Goal: Task Accomplishment & Management: Manage account settings

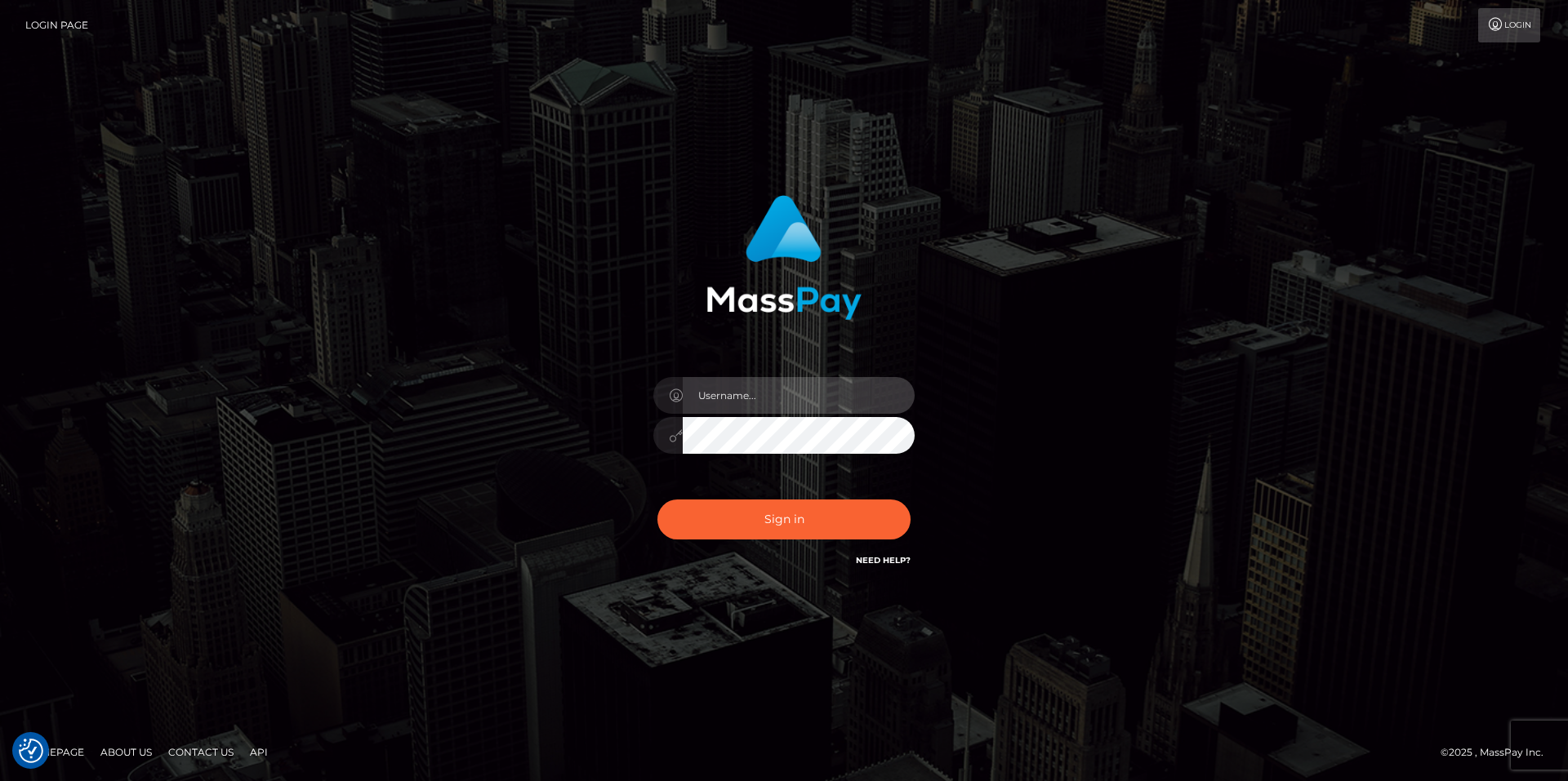
click at [758, 399] on input "text" at bounding box center [798, 395] width 232 height 37
click at [0, 780] on com-1password-button at bounding box center [0, 781] width 0 height 0
type input "smiley.throne"
click at [736, 390] on input "text" at bounding box center [798, 395] width 232 height 37
type input "smiley.throne"
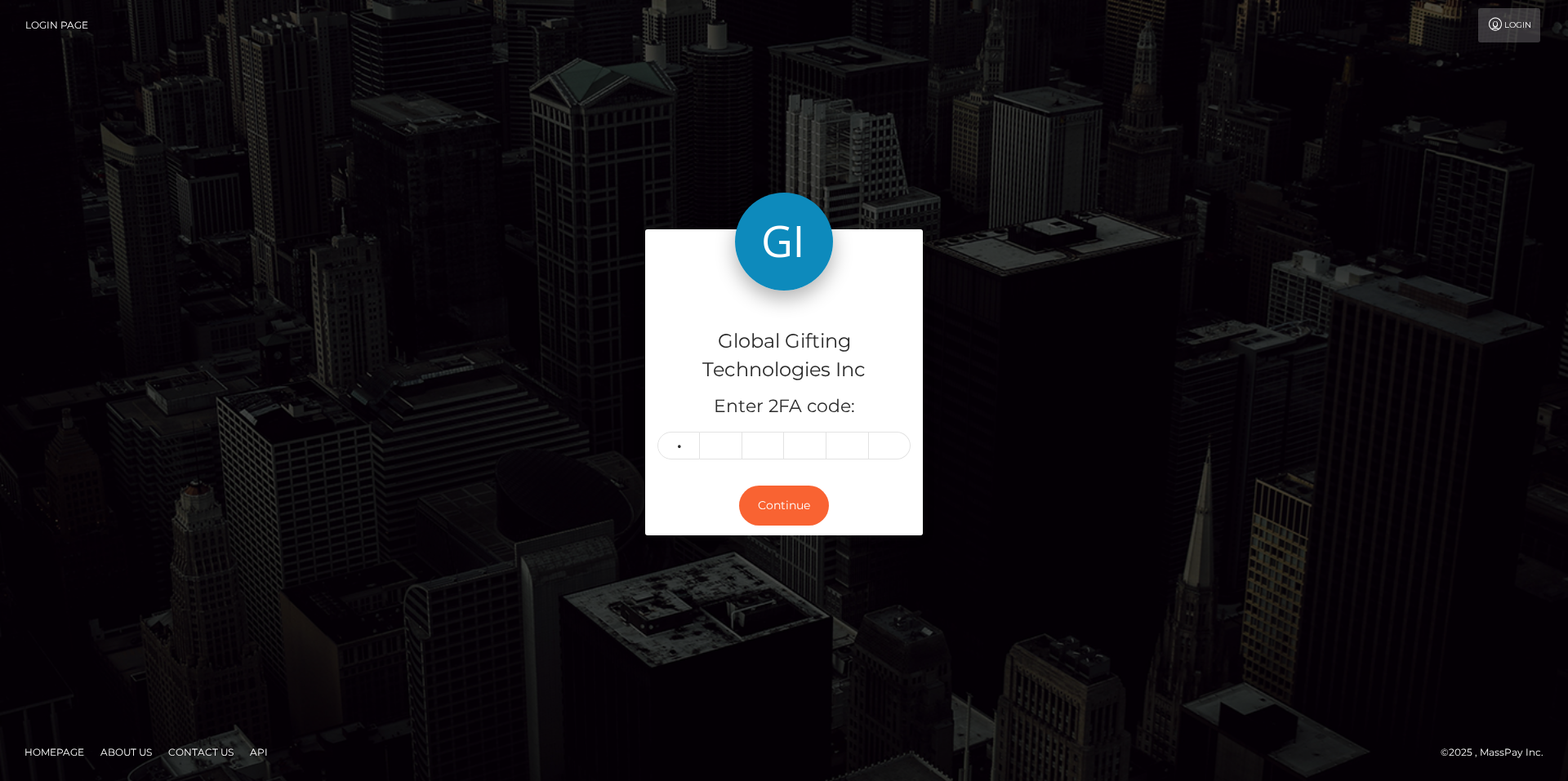
type input "6"
type input "2"
type input "7"
type input "4"
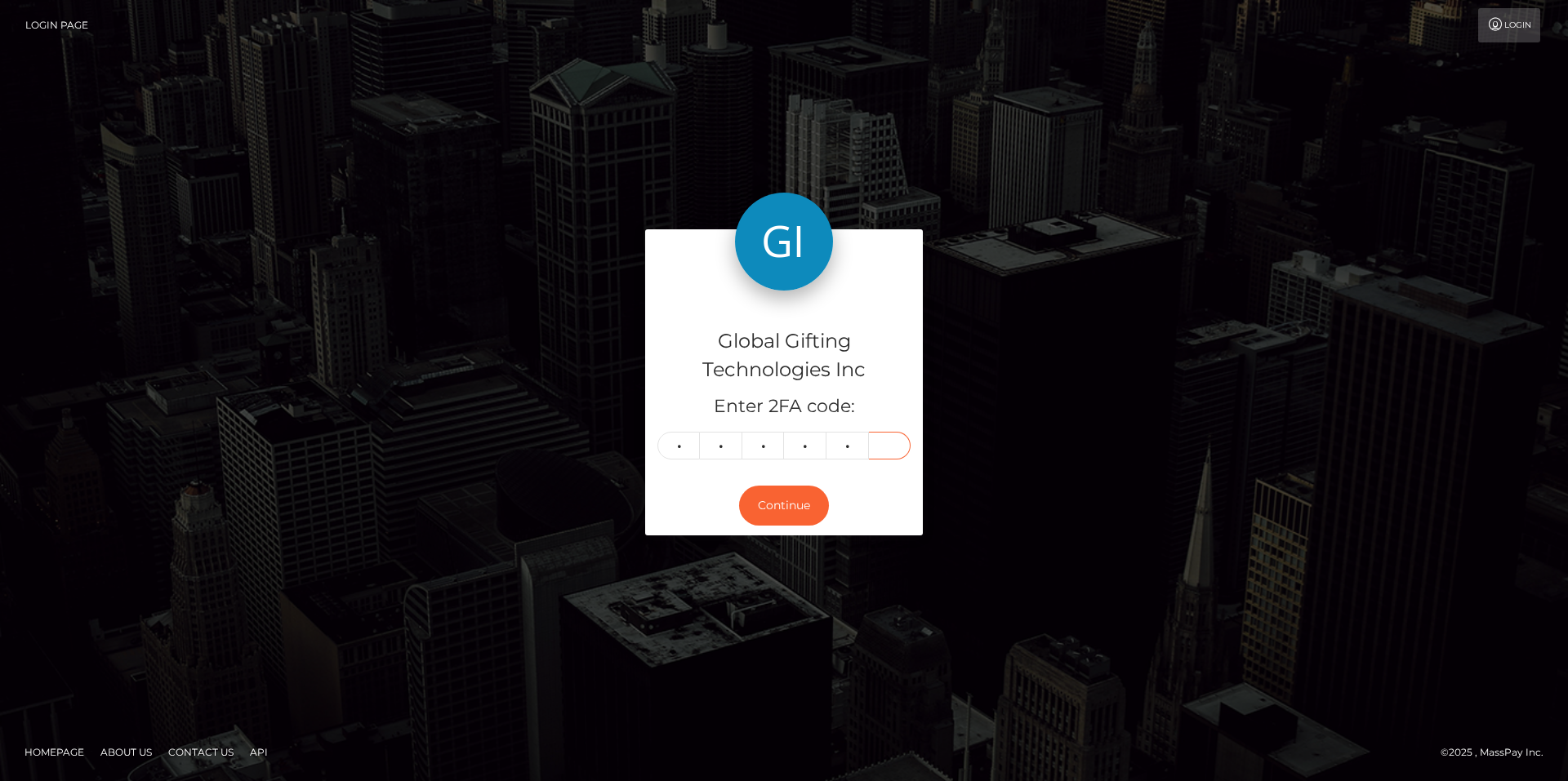
type input "2"
